Goal: Task Accomplishment & Management: Complete application form

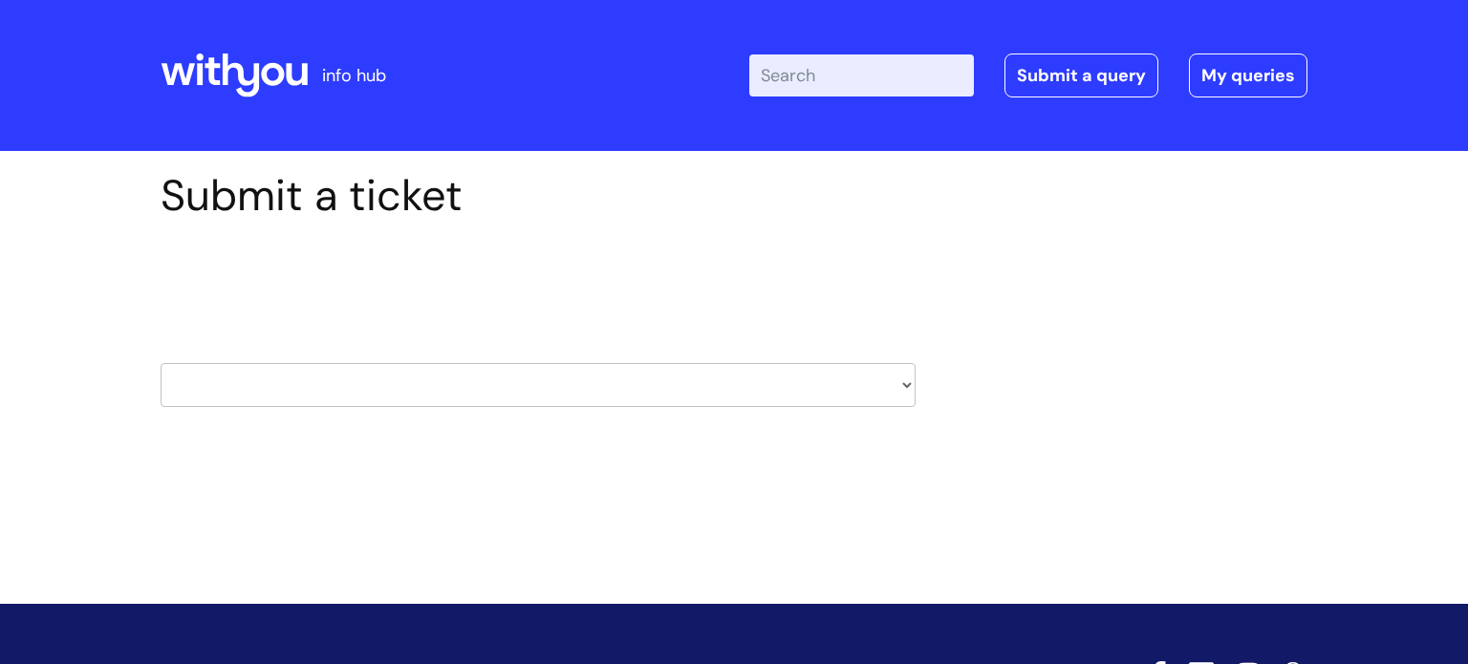
click at [320, 383] on select "HR / People IT and Support Clinical Drug Alerts Finance Accounts Data Support T…" at bounding box center [538, 385] width 755 height 44
select select "payroll"
click at [161, 363] on select "HR / People IT and Support Clinical Drug Alerts Finance Accounts Data Support T…" at bounding box center [538, 385] width 755 height 44
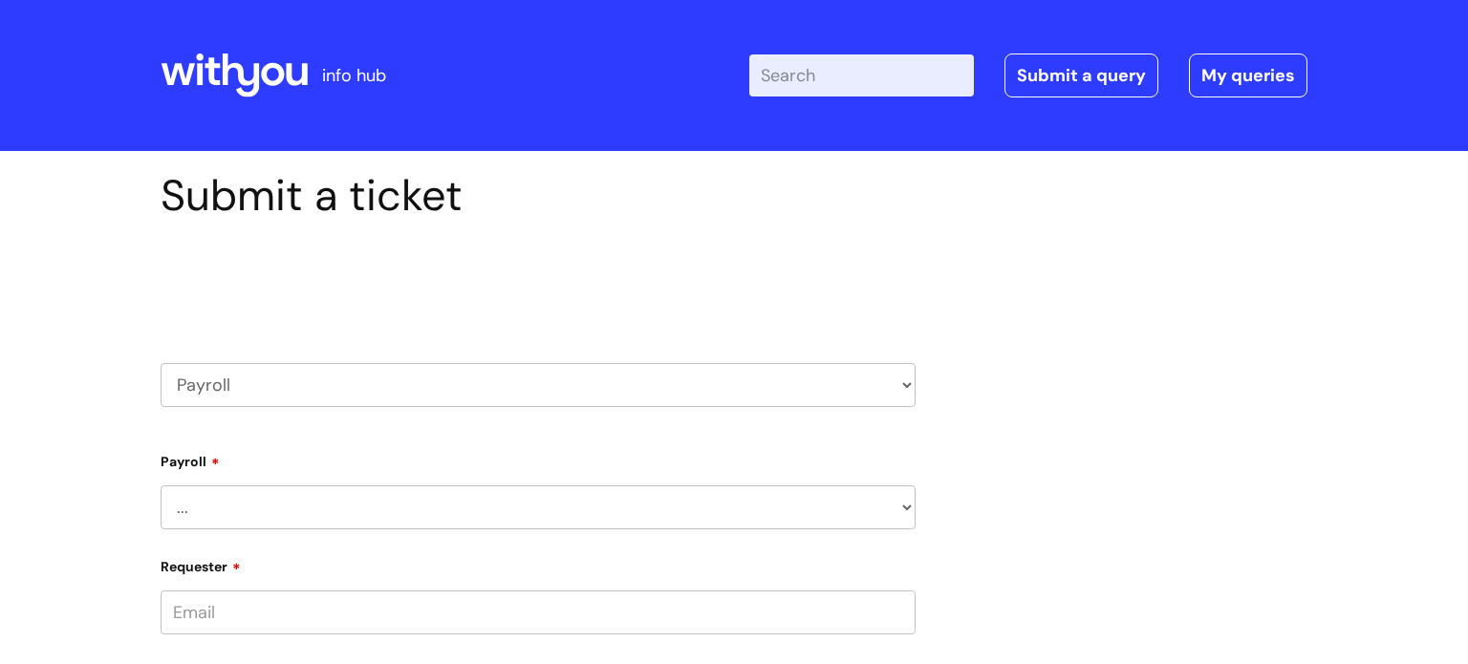
click at [335, 607] on input "Requester" at bounding box center [538, 613] width 755 height 44
click at [327, 515] on select "... New Hires bank details/starter checklist forms Payroll queries Receiving in…" at bounding box center [538, 508] width 755 height 44
select select "Payroll queries"
click at [161, 486] on select "... New Hires bank details/starter checklist forms Payroll queries Receiving in…" at bounding box center [538, 508] width 755 height 44
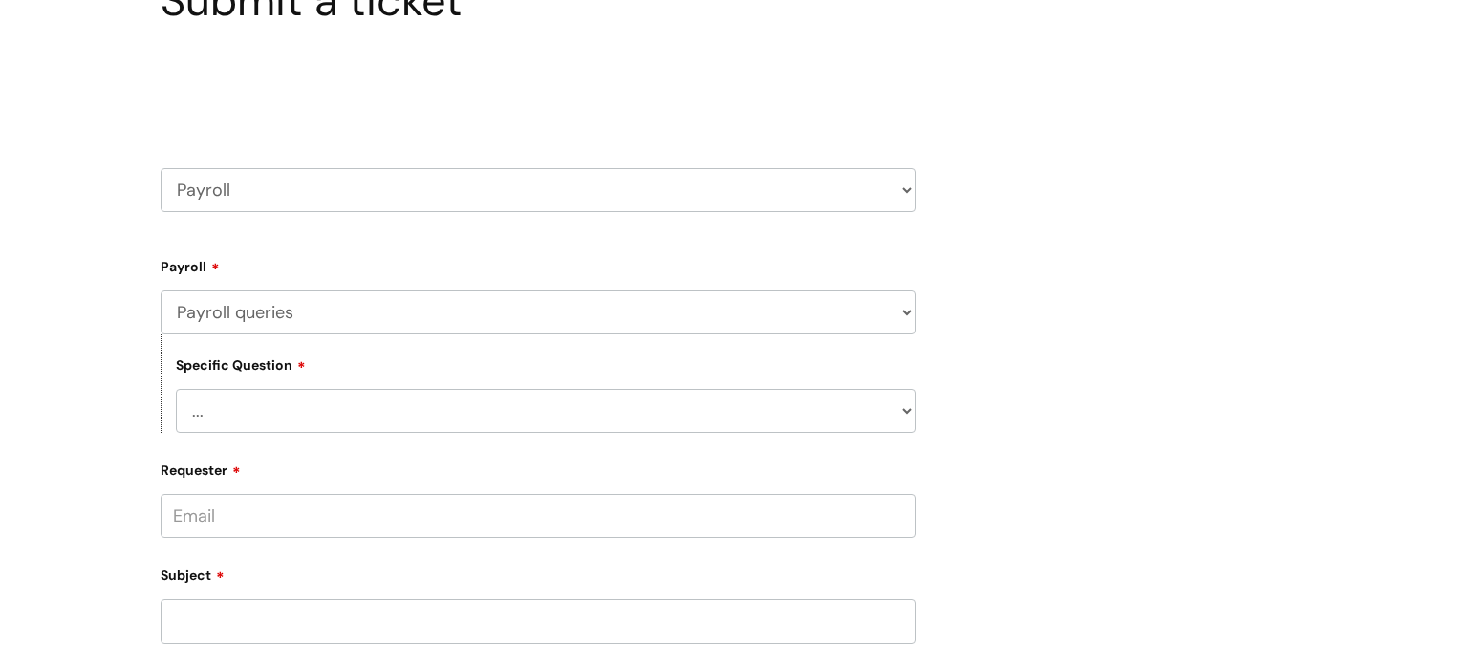
scroll to position [197, 0]
click at [236, 506] on input "Requester" at bounding box center [538, 514] width 755 height 44
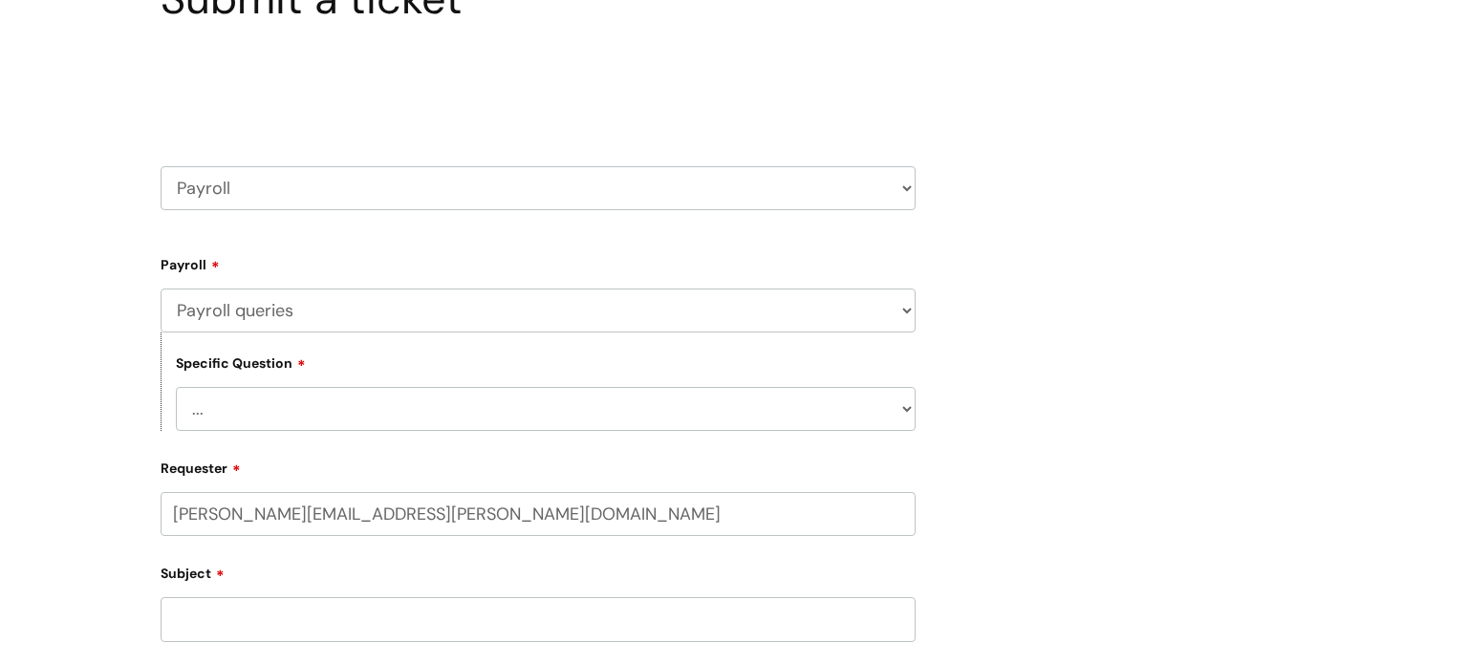
type input "[PERSON_NAME][EMAIL_ADDRESS][PERSON_NAME][DOMAIN_NAME]"
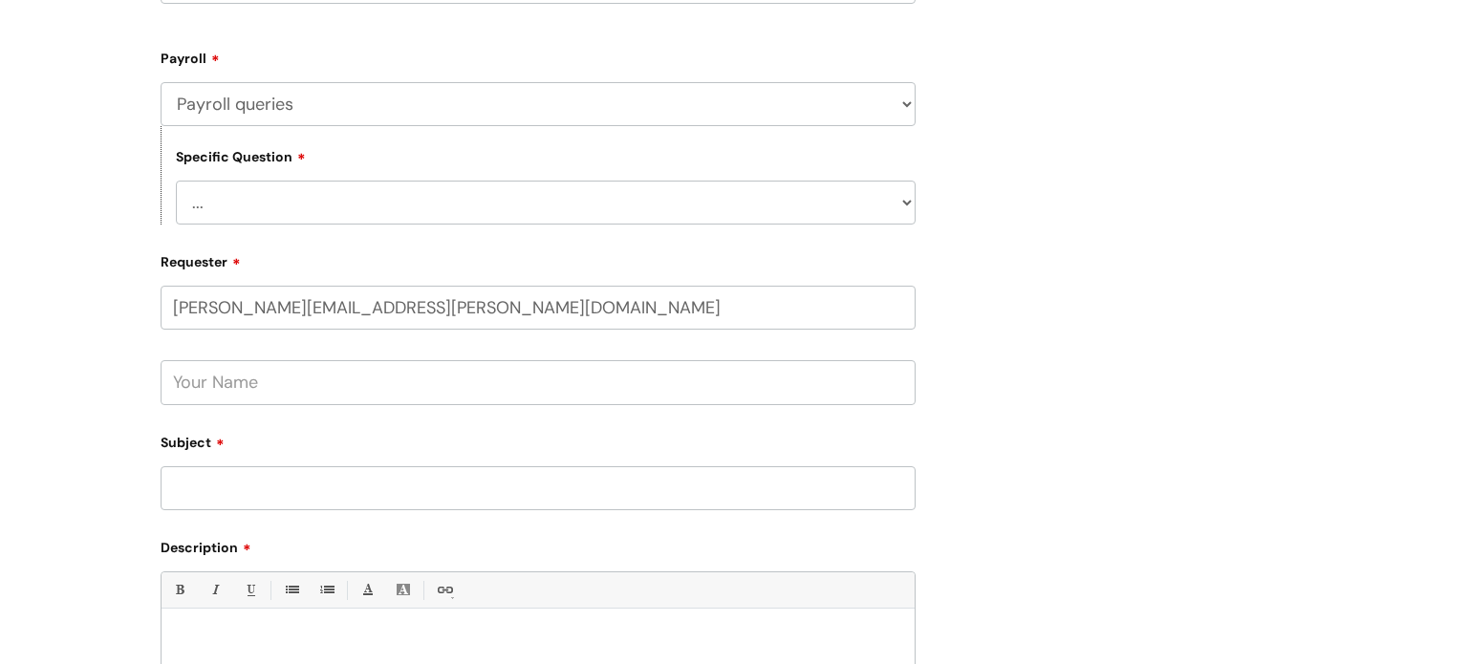
scroll to position [405, 0]
drag, startPoint x: 296, startPoint y: 388, endPoint x: 292, endPoint y: 379, distance: 9.8
click at [295, 388] on input "text" at bounding box center [538, 380] width 755 height 44
type input "[PERSON_NAME]"
drag, startPoint x: 222, startPoint y: 488, endPoint x: 149, endPoint y: 454, distance: 80.4
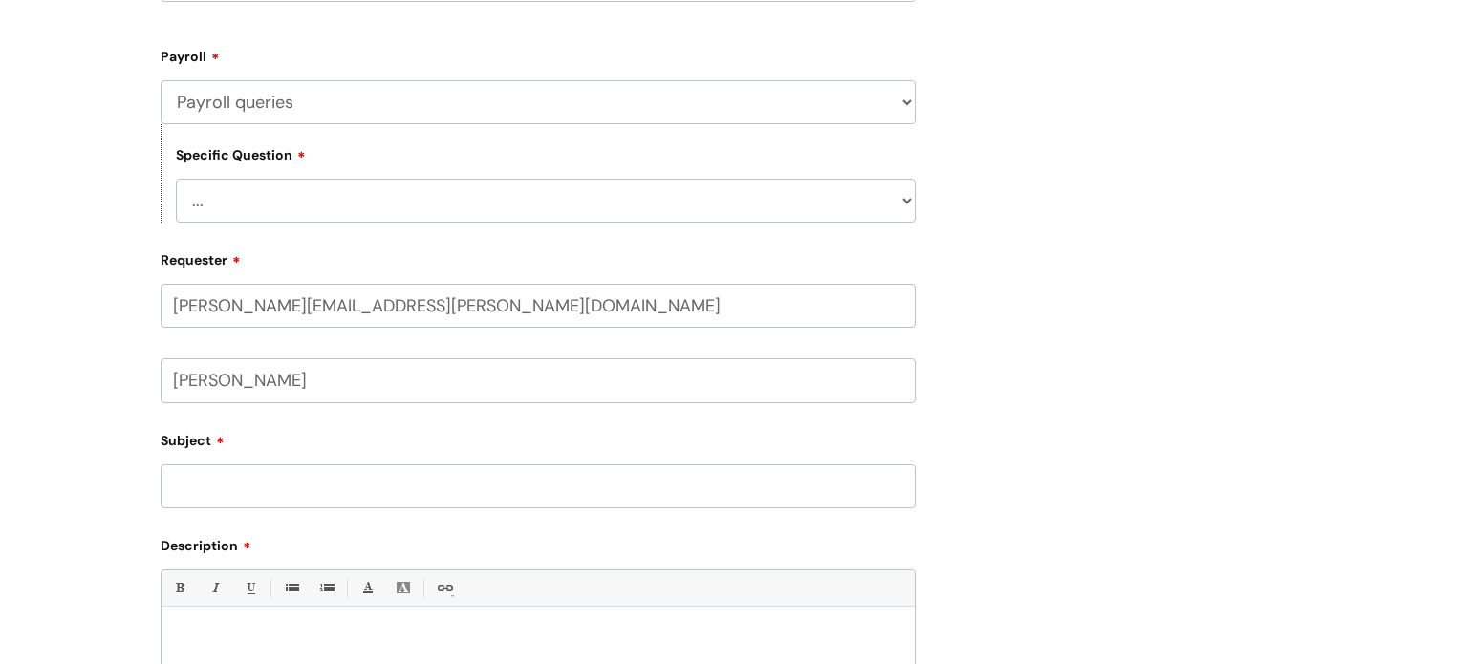
click at [223, 489] on input "Subject" at bounding box center [538, 487] width 755 height 44
type input "P45"
click at [561, 533] on form "Type Of Request ... Accounts (Finance) Alerts! (For clinical team) Data Protect…" at bounding box center [538, 469] width 755 height 861
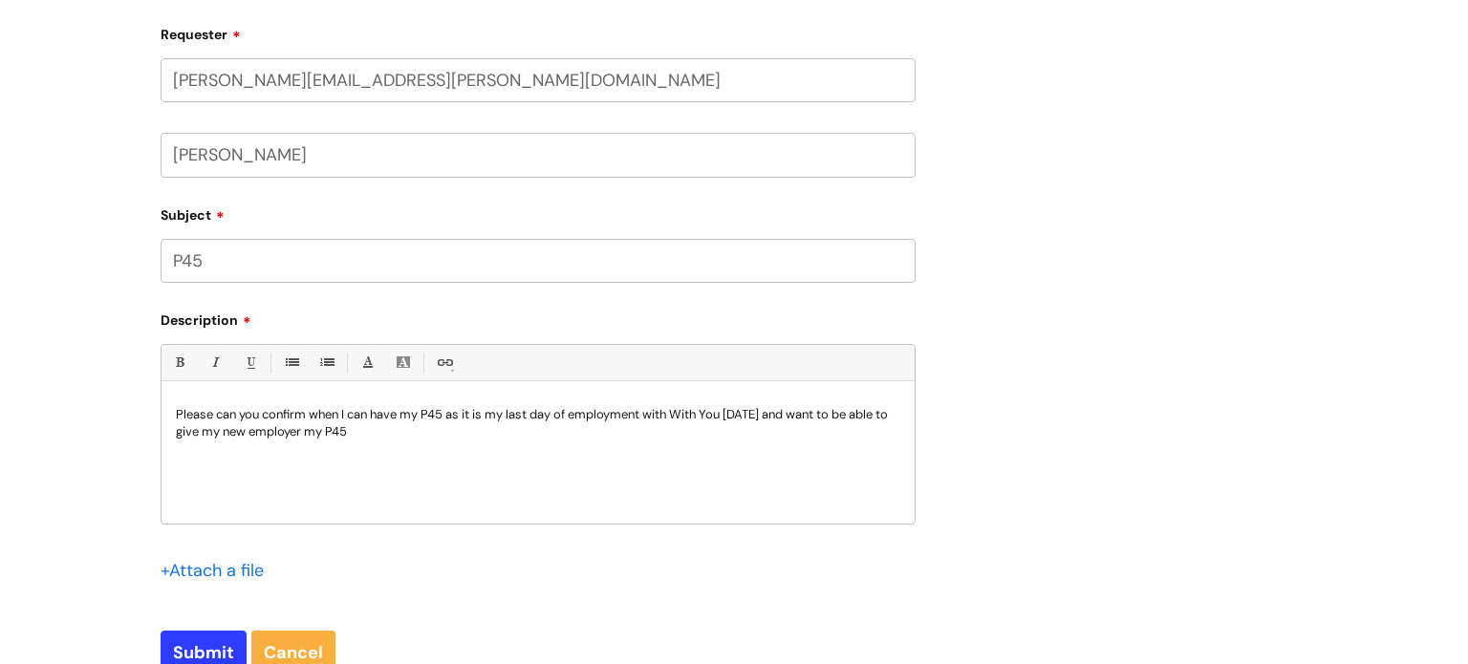
scroll to position [700, 0]
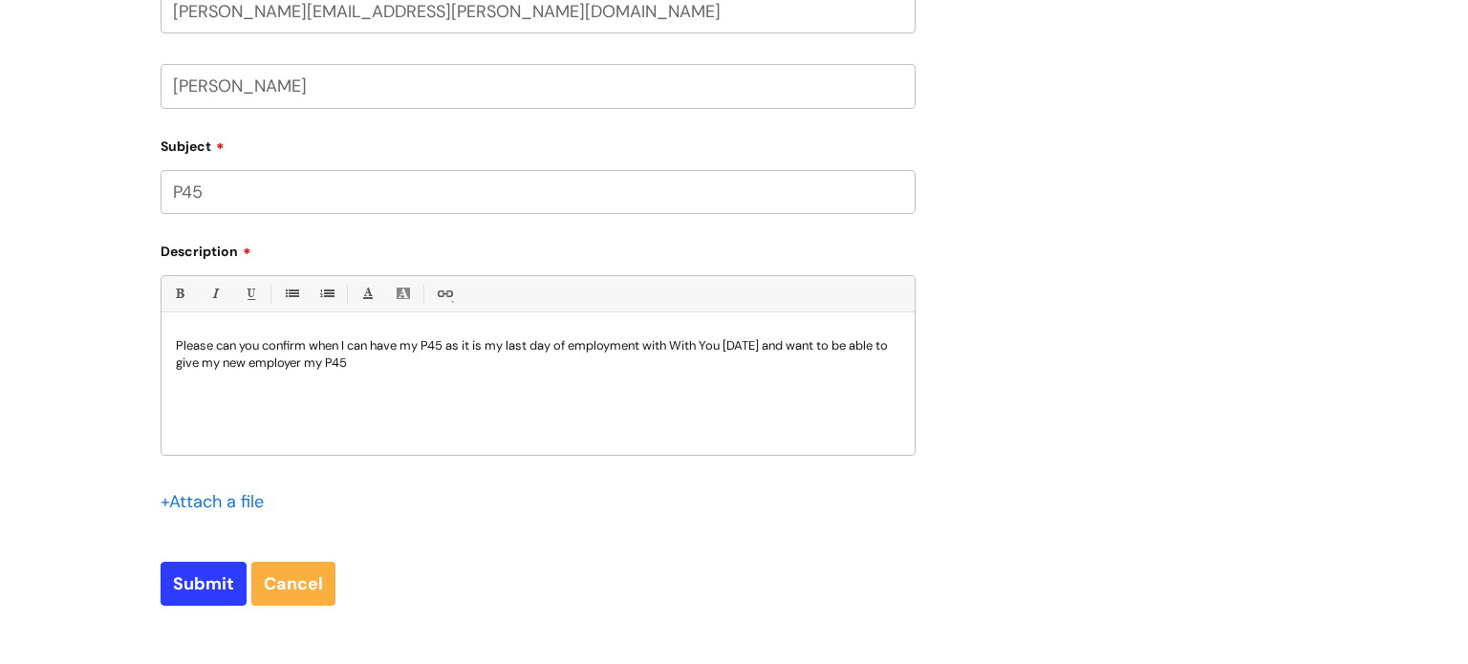
click at [400, 366] on p "Please can you confirm when I can have my P45 as it is my last day of employmen…" at bounding box center [538, 354] width 724 height 34
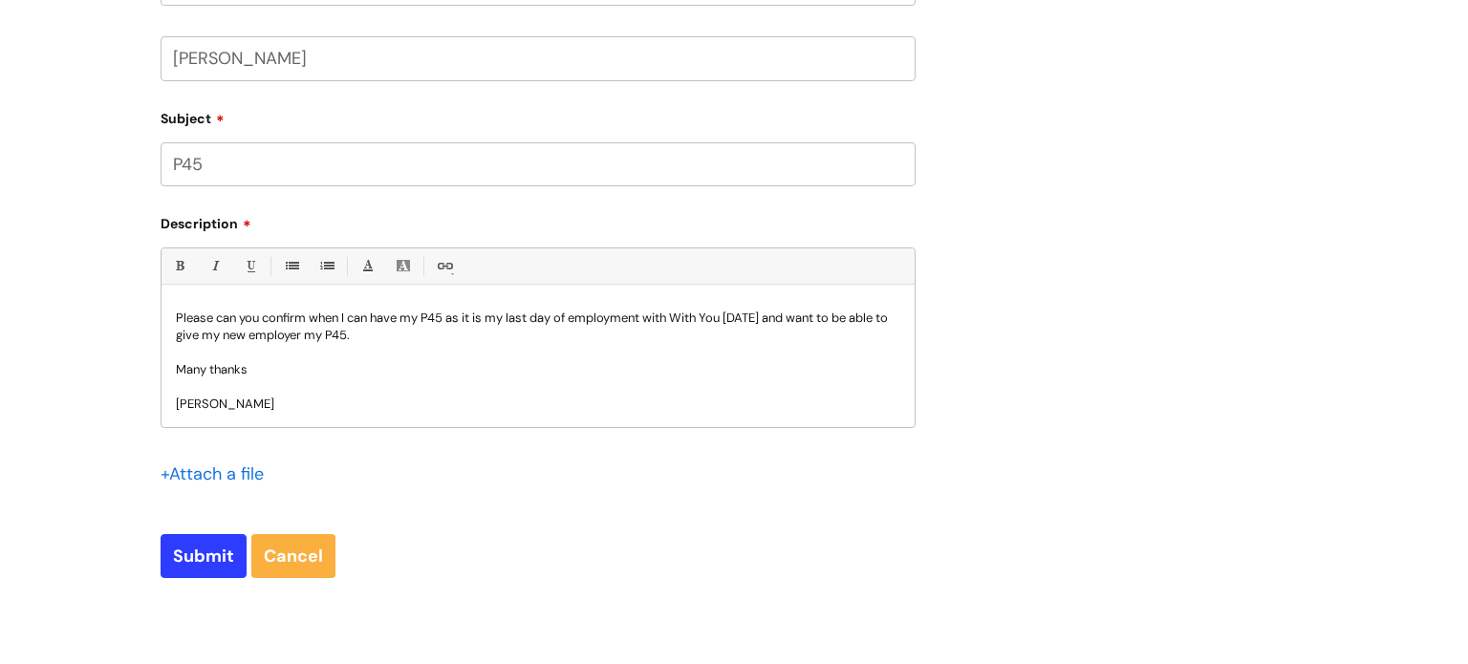
scroll to position [711, 0]
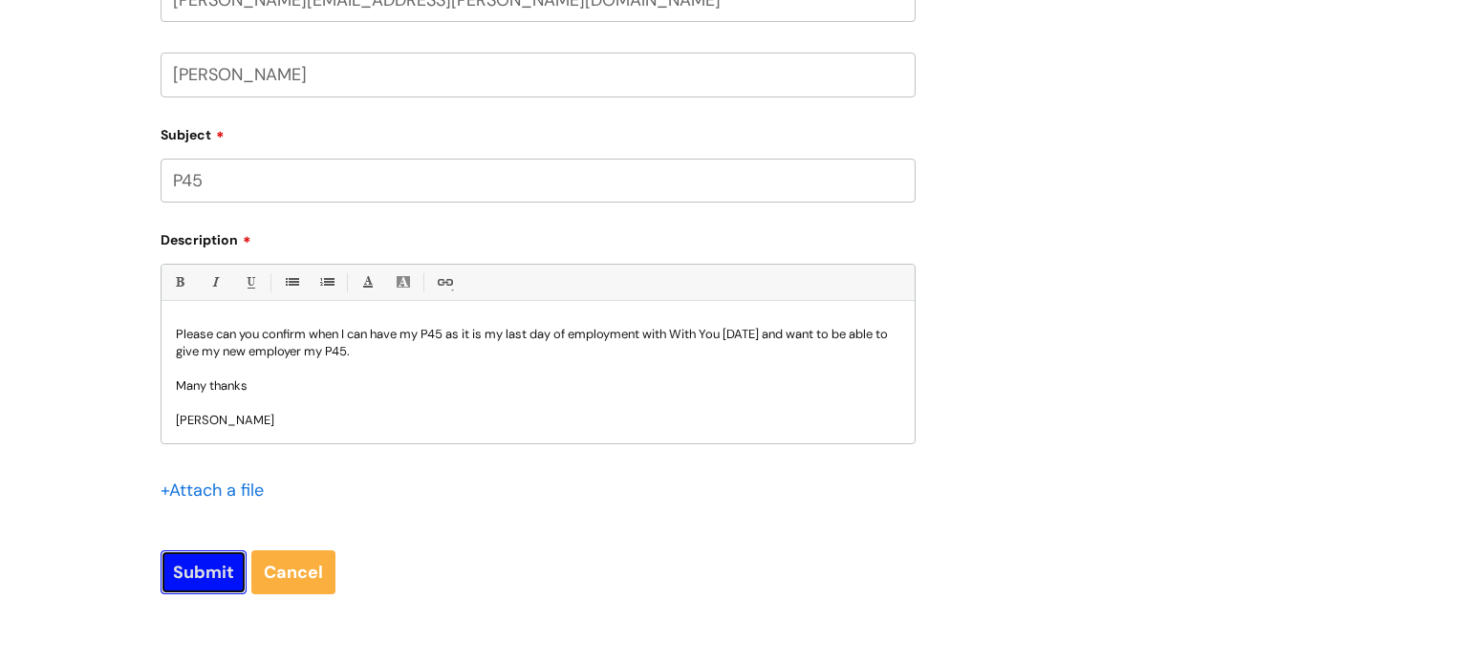
click at [205, 574] on input "Submit" at bounding box center [204, 573] width 86 height 44
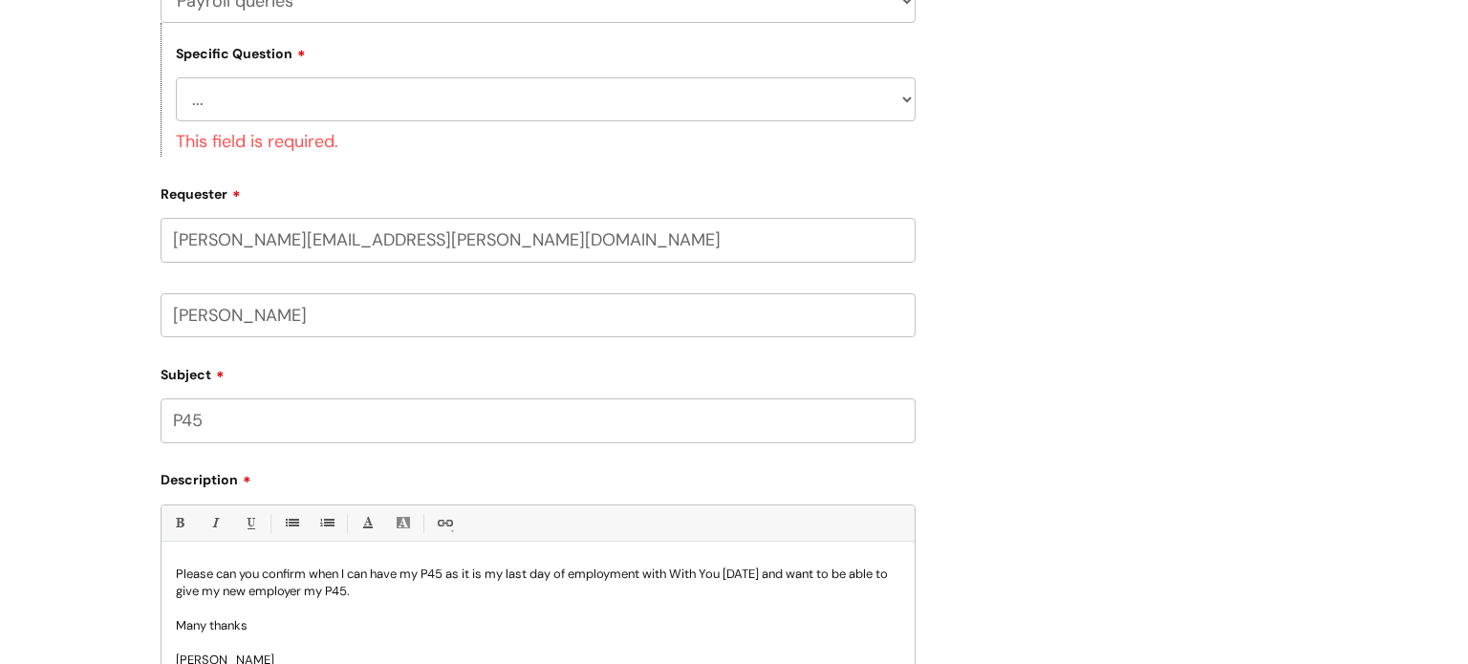
scroll to position [429, 0]
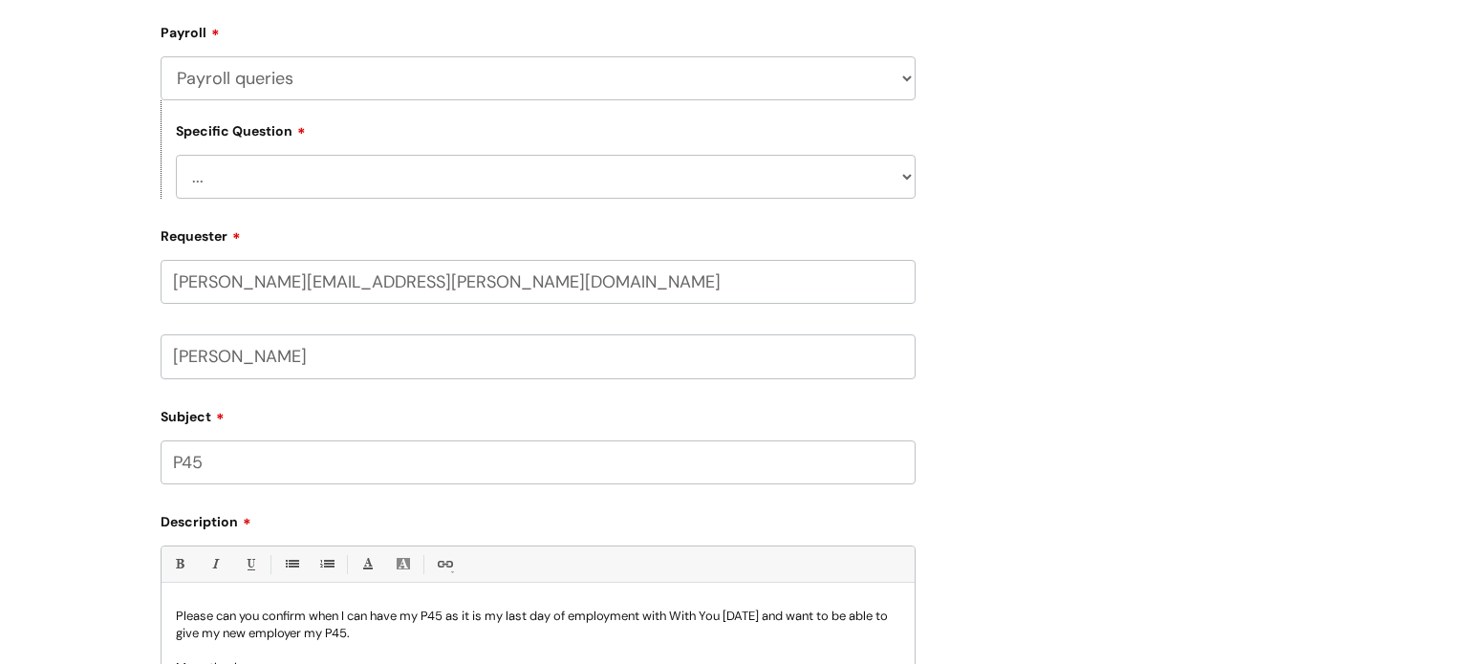
click at [291, 164] on select "... Changes queries Timesheet queries Salary and absence queries" at bounding box center [546, 177] width 740 height 44
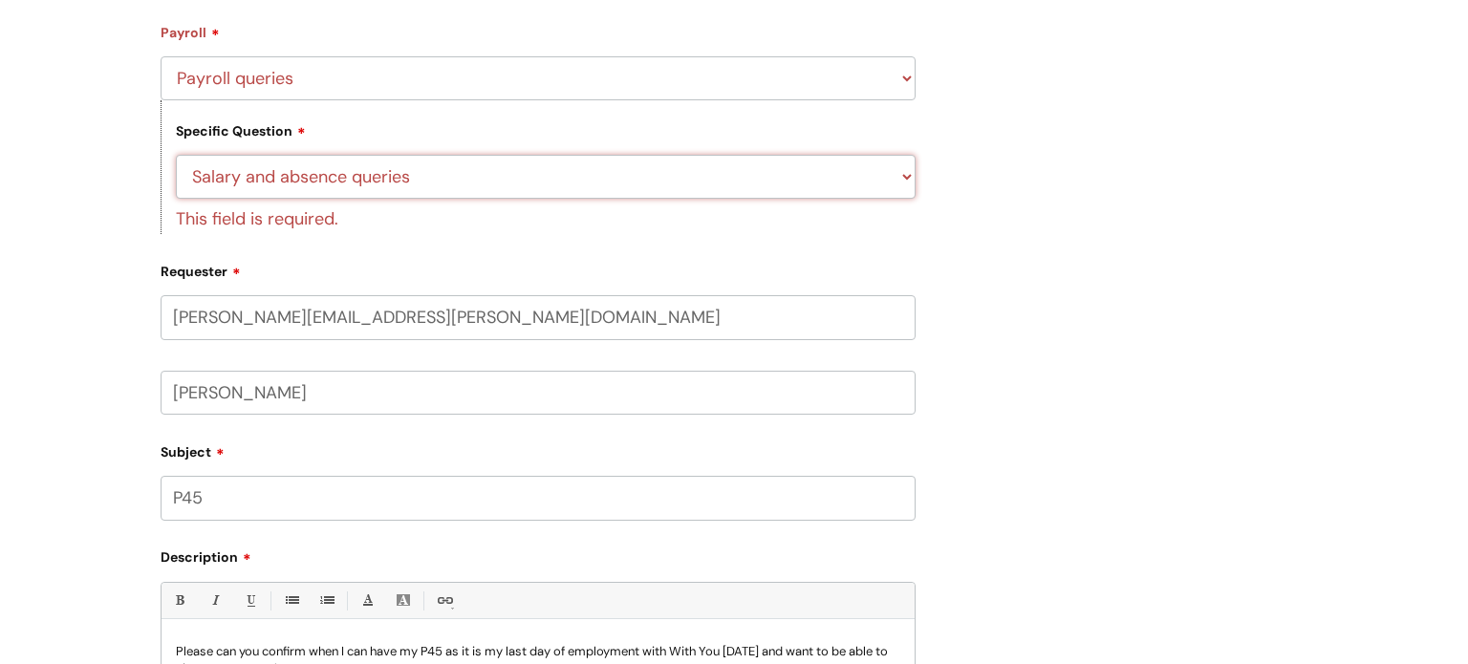
click at [176, 155] on select "... Changes queries Timesheet queries Salary and absence queries" at bounding box center [546, 177] width 740 height 44
click at [528, 171] on select "... Changes queries Timesheet queries Salary and absence queries" at bounding box center [546, 177] width 740 height 44
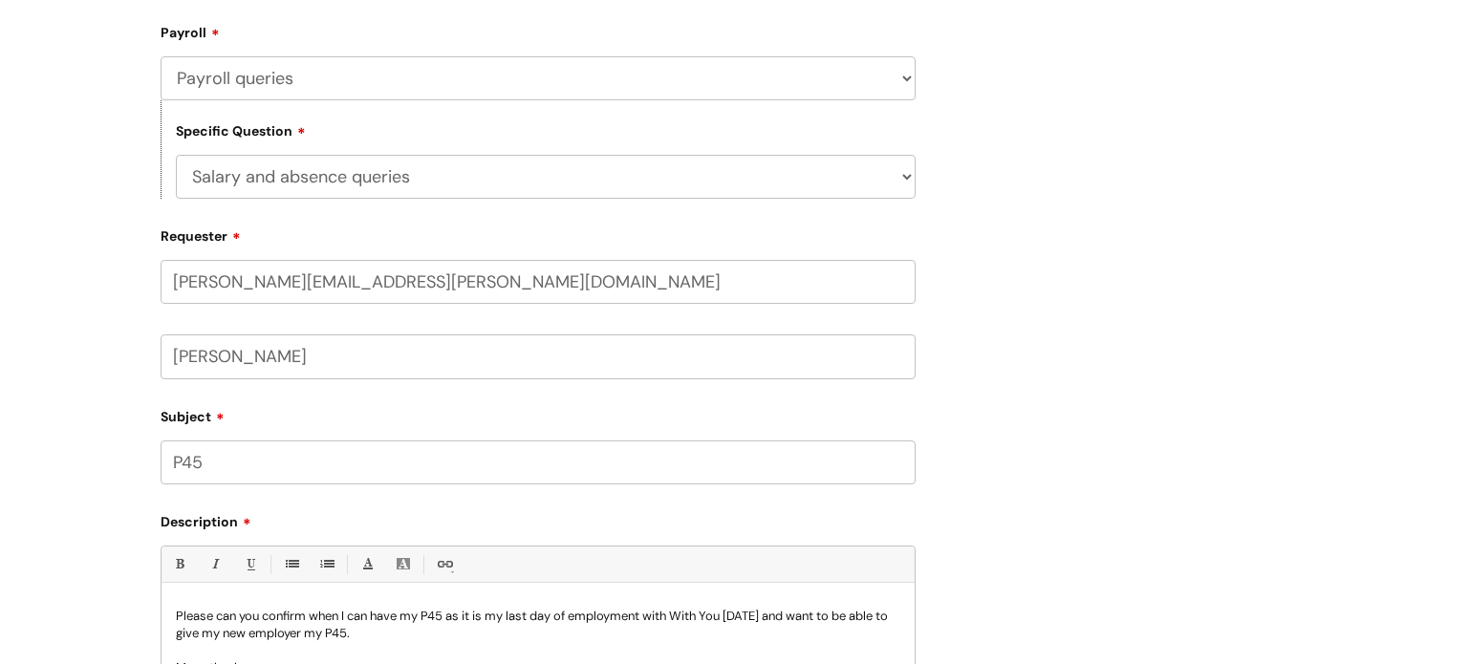
select select "Changes queries"
click at [176, 155] on select "... Changes queries Timesheet queries Salary and absence queries" at bounding box center [546, 177] width 740 height 44
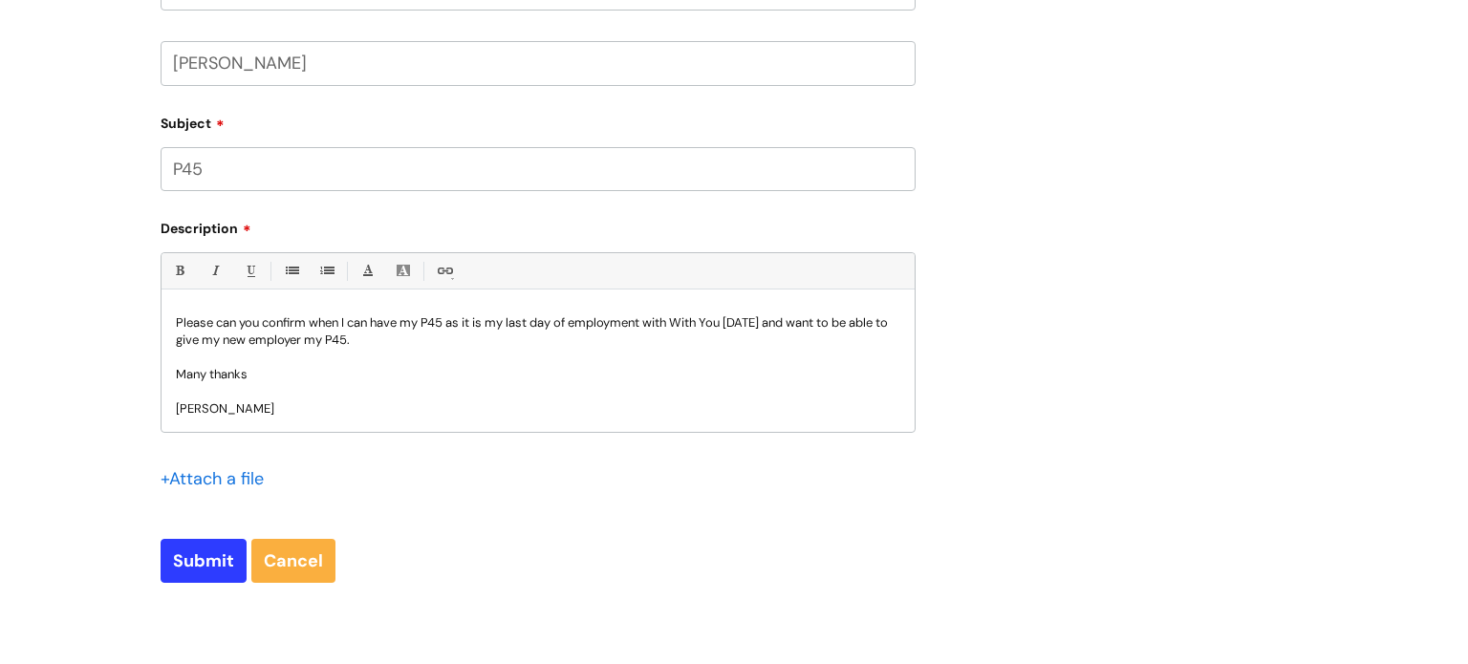
scroll to position [738, 0]
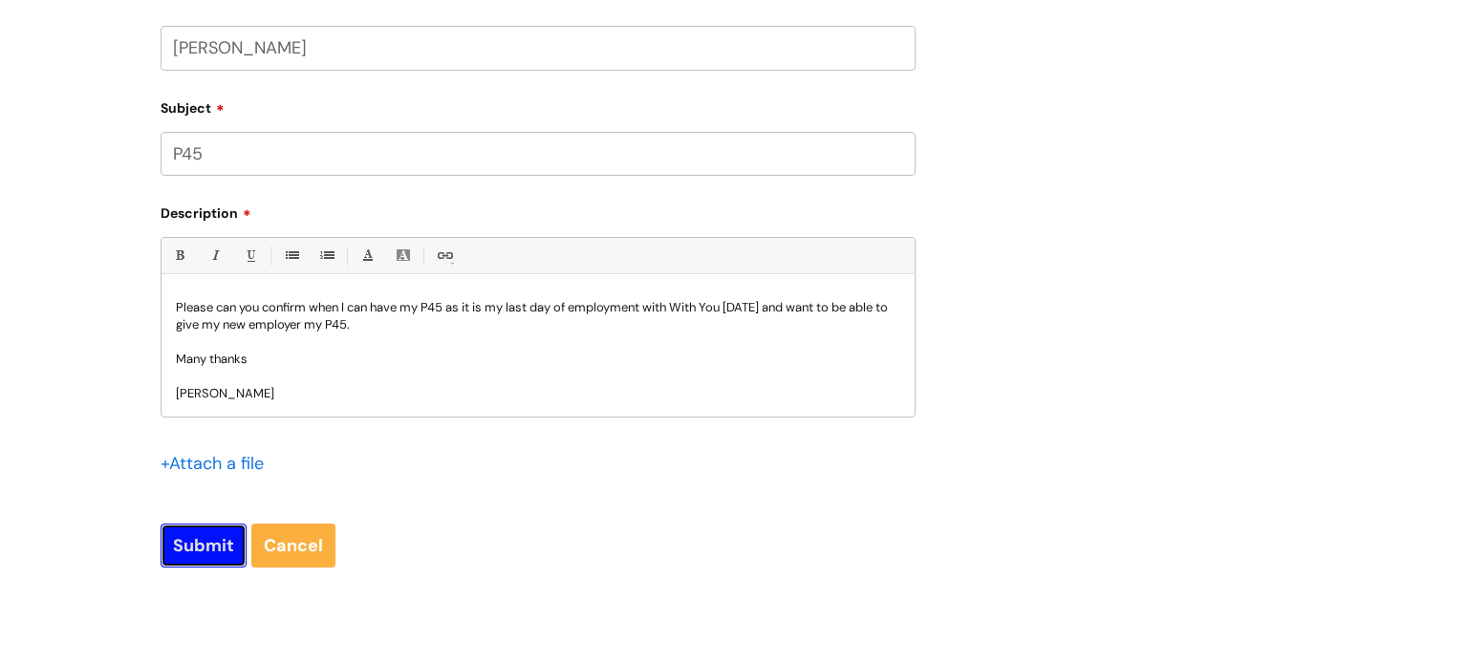
click at [206, 544] on input "Submit" at bounding box center [204, 546] width 86 height 44
type input "Please Wait..."
